Goal: Task Accomplishment & Management: Manage account settings

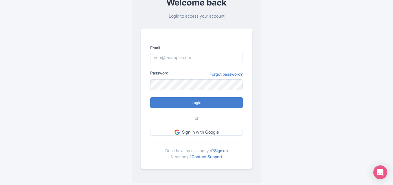
scroll to position [40, 0]
click at [227, 151] on link "Sign up" at bounding box center [221, 150] width 14 height 5
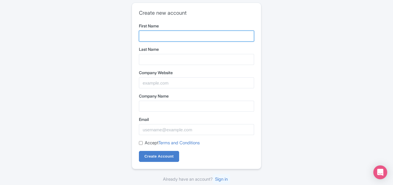
click at [168, 35] on input "First Name" at bounding box center [196, 36] width 115 height 11
type input "One Stop"
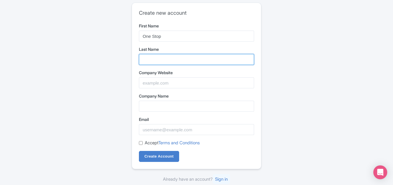
click at [171, 63] on input "Last Name" at bounding box center [196, 59] width 115 height 11
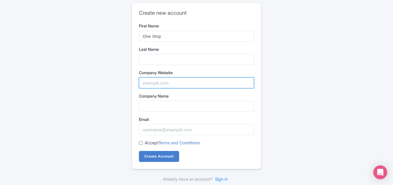
click at [196, 83] on input "Company Website" at bounding box center [196, 82] width 115 height 11
click at [188, 78] on input "Company Website" at bounding box center [196, 82] width 115 height 11
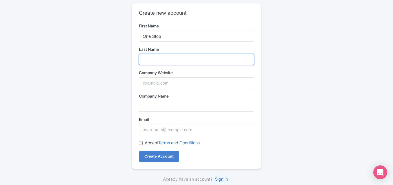
click at [159, 59] on input "Last Name" at bounding box center [196, 59] width 115 height 11
type input "Carpet Care"
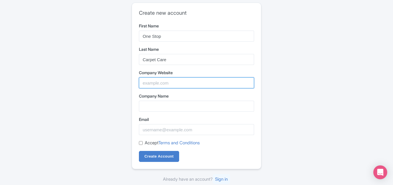
click at [177, 82] on input "Company Website" at bounding box center [196, 82] width 115 height 11
paste input "https://maps.app.goo.gl/bkLBcayvjAQ8ZdaC9"
type input "https://maps.app.goo.gl/bkLBcayvjAQ8ZdaC9"
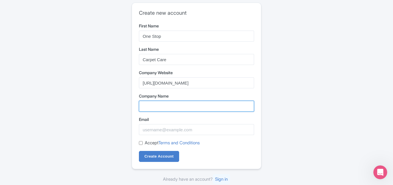
click at [161, 110] on input "Company Name" at bounding box center [196, 106] width 115 height 11
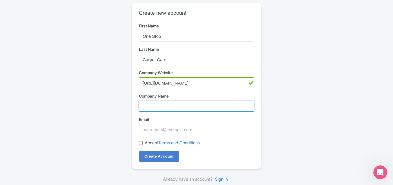
paste input "One Stop Carpet Care"
type input "One Stop Carpet Care"
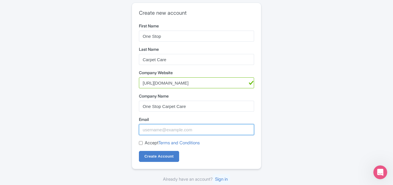
click at [167, 132] on input "Email" at bounding box center [196, 129] width 115 height 11
paste input "[EMAIL_ADDRESS][DOMAIN_NAME]"
type input "[EMAIL_ADDRESS][DOMAIN_NAME]"
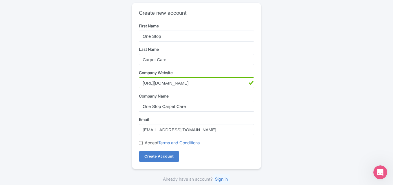
click at [148, 145] on label "Accept Terms and Conditions" at bounding box center [172, 143] width 55 height 7
click at [143, 145] on input "Accept Terms and Conditions" at bounding box center [141, 143] width 4 height 4
checkbox input "true"
click at [151, 160] on input "Create Account" at bounding box center [159, 156] width 40 height 11
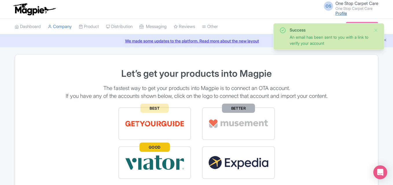
click at [337, 12] on link "Profile" at bounding box center [341, 13] width 12 height 5
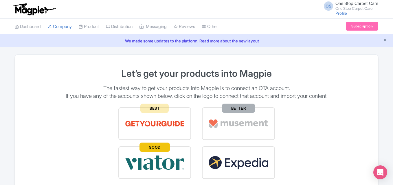
click at [344, 3] on span "One Stop Carpet Care" at bounding box center [356, 3] width 43 height 5
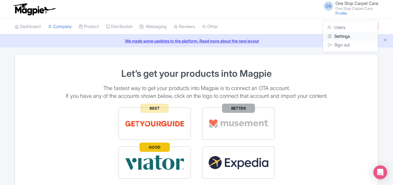
click at [348, 34] on link "Settings" at bounding box center [350, 36] width 55 height 9
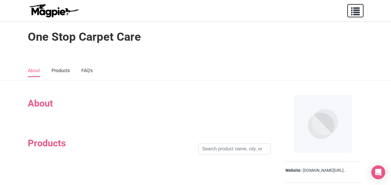
click at [353, 10] on span "button" at bounding box center [355, 10] width 9 height 9
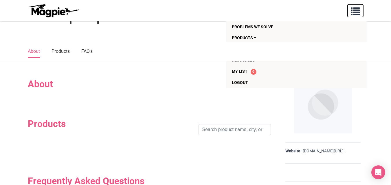
scroll to position [38, 0]
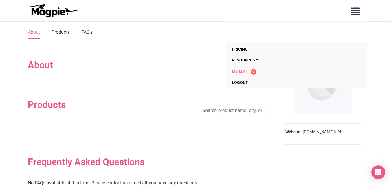
click at [240, 73] on span "My List" at bounding box center [240, 71] width 16 height 5
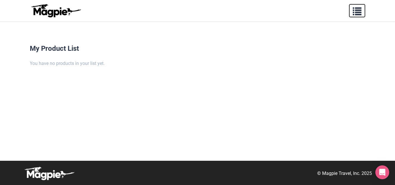
click at [360, 11] on span "button" at bounding box center [357, 10] width 9 height 9
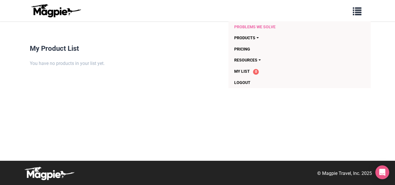
click at [256, 25] on link "Problems we solve" at bounding box center [288, 26] width 108 height 11
click at [183, 49] on h4 "My Product List" at bounding box center [197, 49] width 335 height 8
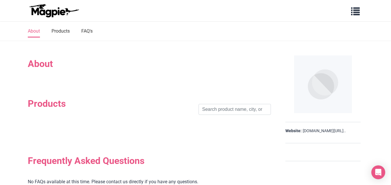
scroll to position [93, 0]
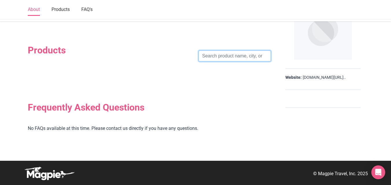
click at [257, 60] on input "search" at bounding box center [234, 56] width 72 height 11
click at [276, 69] on div "About Products Search Frequently Asked Questions No FAQs available at this time…" at bounding box center [195, 74] width 335 height 151
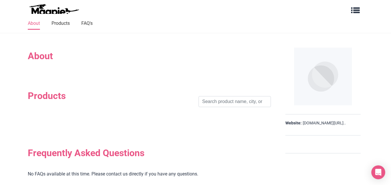
scroll to position [45, 0]
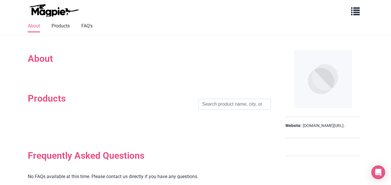
click at [320, 92] on img at bounding box center [323, 79] width 58 height 58
click at [296, 106] on img at bounding box center [323, 79] width 58 height 58
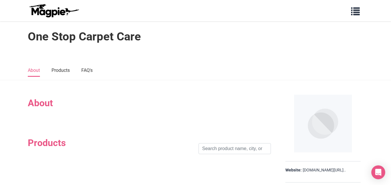
scroll to position [0, 0]
click at [108, 26] on div "One Stop Carpet Care" at bounding box center [195, 35] width 391 height 28
click at [107, 27] on div "One Stop Carpet Care" at bounding box center [195, 35] width 391 height 28
click at [104, 30] on h1 "One Stop Carpet Care" at bounding box center [84, 37] width 113 height 14
drag, startPoint x: 101, startPoint y: 32, endPoint x: 47, endPoint y: 28, distance: 55.1
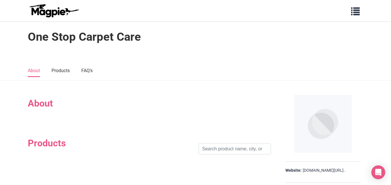
click at [98, 35] on h1 "One Stop Carpet Care" at bounding box center [84, 37] width 113 height 14
click at [47, 28] on div "One Stop Carpet Care" at bounding box center [195, 35] width 391 height 28
click at [60, 14] on img at bounding box center [54, 11] width 52 height 14
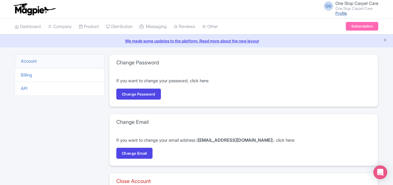
click at [338, 15] on link "Profile" at bounding box center [341, 13] width 12 height 5
click at [383, 40] on icon "Close announcement" at bounding box center [384, 40] width 4 height 4
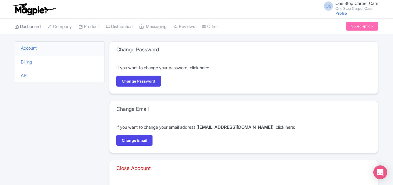
click at [31, 25] on link "Dashboard" at bounding box center [28, 27] width 26 height 16
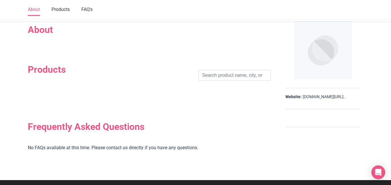
scroll to position [77, 0]
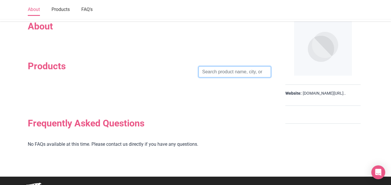
click at [253, 73] on input "search" at bounding box center [234, 71] width 72 height 11
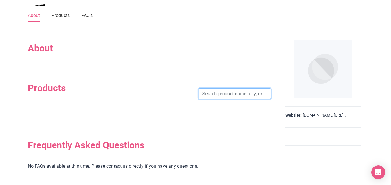
scroll to position [55, 0]
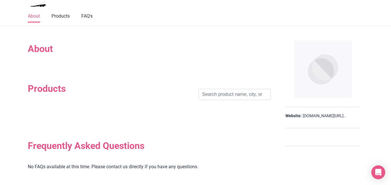
click at [290, 114] on strong "Website:" at bounding box center [293, 116] width 16 height 6
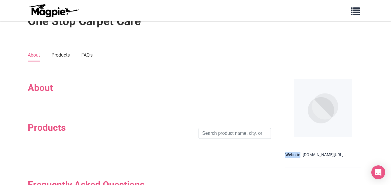
scroll to position [0, 0]
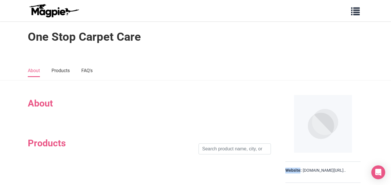
click at [328, 97] on img at bounding box center [323, 124] width 58 height 58
click at [58, 69] on link "Products" at bounding box center [60, 71] width 18 height 12
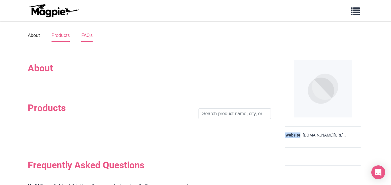
click at [86, 34] on link "FAQ's" at bounding box center [86, 36] width 11 height 12
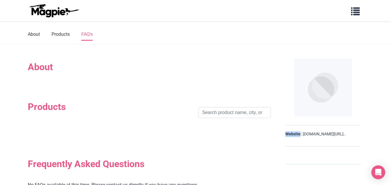
scroll to position [26, 0]
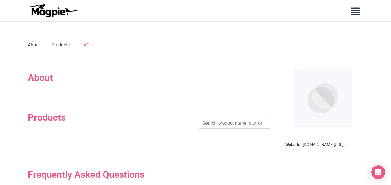
click at [47, 80] on h2 "About" at bounding box center [149, 77] width 243 height 11
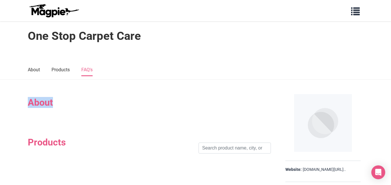
scroll to position [0, 0]
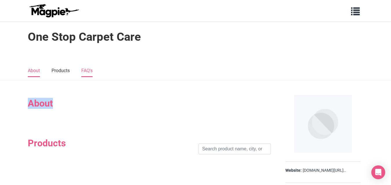
click at [39, 70] on link "About" at bounding box center [34, 71] width 12 height 12
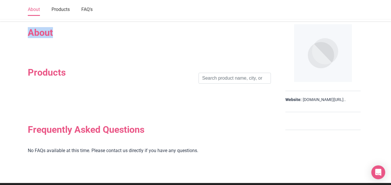
scroll to position [72, 0]
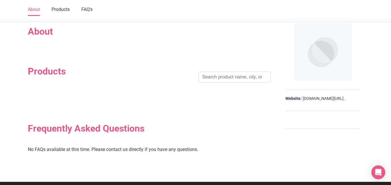
click at [56, 56] on section "Products Search" at bounding box center [149, 77] width 243 height 57
click at [53, 49] on section "Products Search" at bounding box center [149, 77] width 243 height 57
click at [48, 37] on h2 "About" at bounding box center [149, 31] width 243 height 11
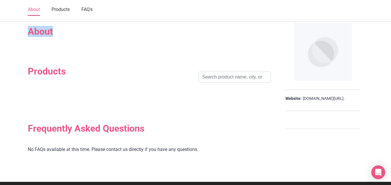
click at [48, 37] on h2 "About" at bounding box center [149, 31] width 243 height 11
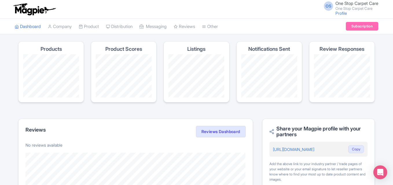
click at [75, 26] on li "Company" at bounding box center [59, 27] width 31 height 16
click at [64, 26] on link "Company" at bounding box center [60, 27] width 24 height 16
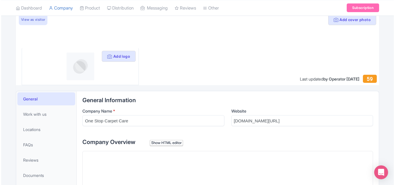
scroll to position [19, 0]
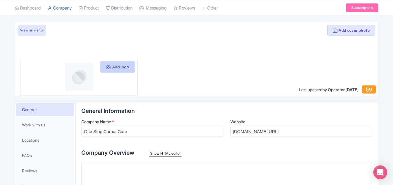
click at [109, 65] on icon at bounding box center [108, 67] width 5 height 5
click at [107, 66] on icon at bounding box center [108, 67] width 5 height 5
click at [117, 69] on button "Add logo" at bounding box center [118, 67] width 34 height 11
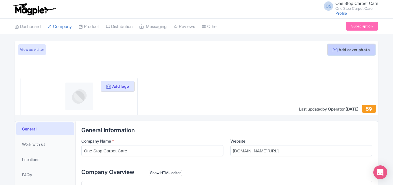
click at [349, 51] on button "Add cover photo" at bounding box center [351, 49] width 48 height 11
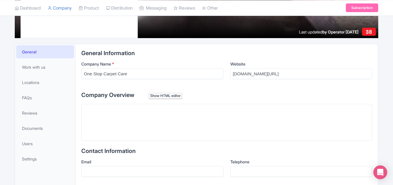
scroll to position [96, 0]
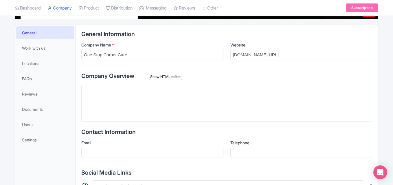
click at [118, 92] on trix-editor at bounding box center [226, 103] width 291 height 37
paste trix-editor "<div>One Stop Carpet Care provides expert carpet cleaning services in [GEOGRAPH…"
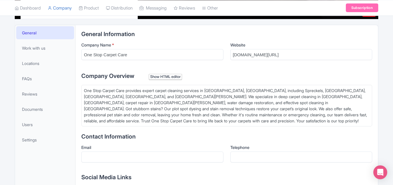
type trix-editor "<div>One Stop Carpet Care provides expert carpet cleaning services in Spence, C…"
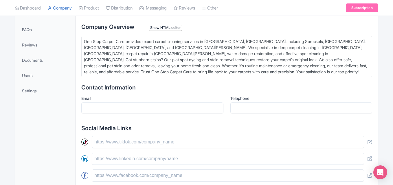
scroll to position [154, 0]
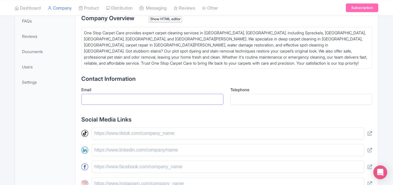
click at [108, 97] on input "Email" at bounding box center [152, 99] width 142 height 11
paste input "[EMAIL_ADDRESS][DOMAIN_NAME]"
type input "[EMAIL_ADDRESS][DOMAIN_NAME]"
click at [237, 101] on input "Telephone" at bounding box center [301, 99] width 142 height 11
paste input "[PHONE_NUMBER]"
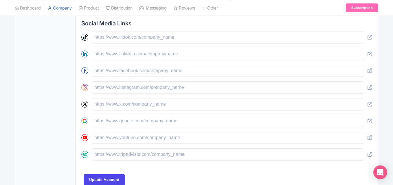
scroll to position [251, 0]
type input "[PHONE_NUMBER]"
click at [125, 123] on input "text" at bounding box center [228, 121] width 272 height 12
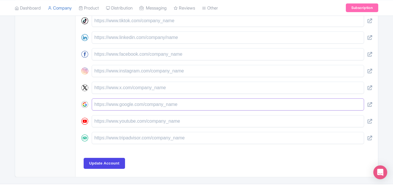
scroll to position [270, 0]
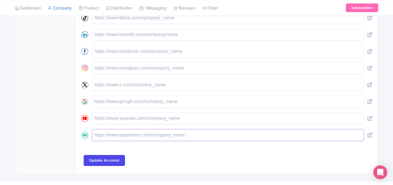
click at [140, 136] on input "text" at bounding box center [228, 135] width 272 height 12
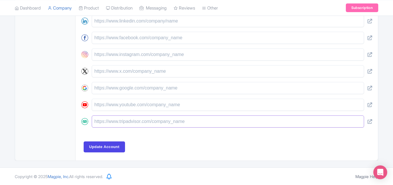
scroll to position [284, 0]
click at [122, 144] on input "Update Account" at bounding box center [104, 146] width 41 height 11
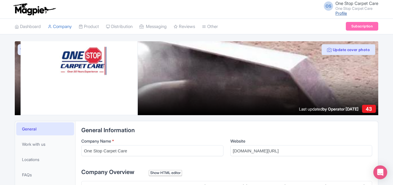
click at [339, 11] on link "Profile" at bounding box center [341, 13] width 12 height 5
